Goal: Navigation & Orientation: Find specific page/section

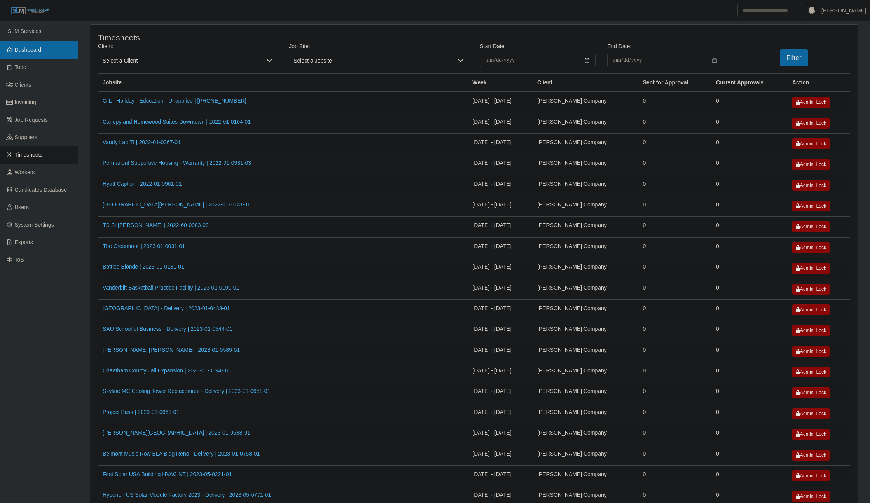
click at [31, 45] on link "Dashboard" at bounding box center [39, 49] width 78 height 17
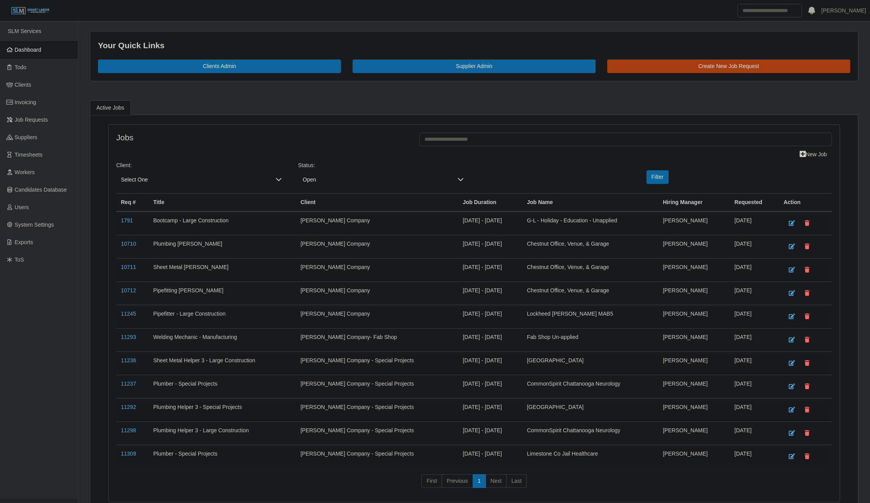
click at [40, 48] on span "Dashboard" at bounding box center [28, 50] width 27 height 6
